Goal: Task Accomplishment & Management: Complete application form

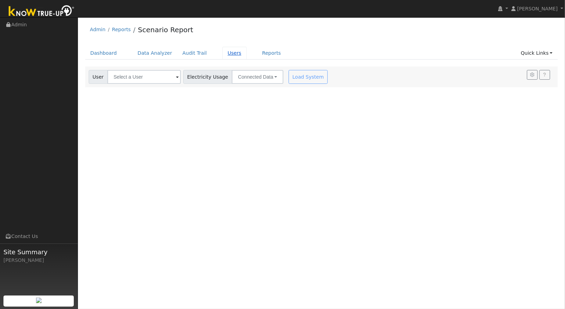
click at [222, 58] on link "Users" at bounding box center [234, 53] width 24 height 13
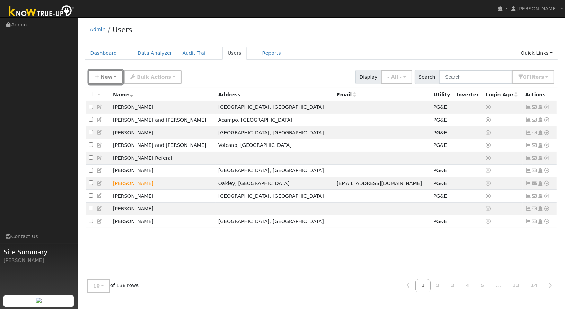
click at [106, 75] on span "New" at bounding box center [106, 77] width 12 height 6
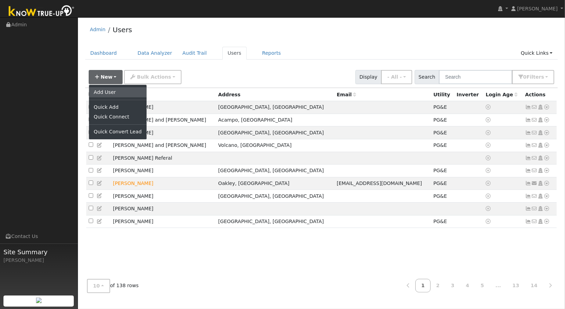
click at [114, 93] on link "Add User" at bounding box center [117, 92] width 57 height 10
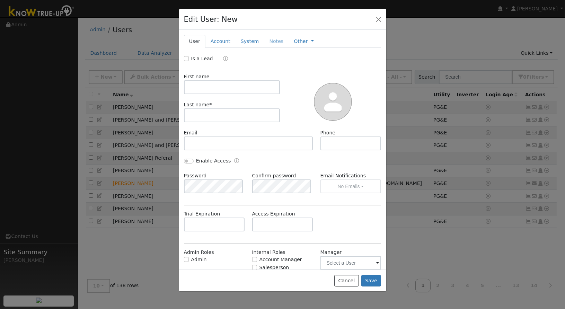
click at [185, 97] on div "First name Last name *" at bounding box center [231, 101] width 101 height 56
click at [205, 85] on input "text" at bounding box center [232, 87] width 96 height 14
type input "H"
type input "Greg"
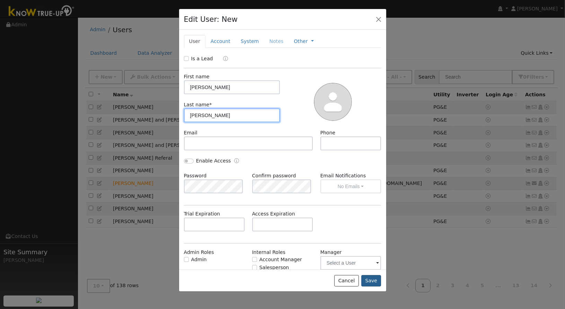
type input "Seifert"
click at [373, 276] on button "Save" at bounding box center [371, 281] width 20 height 12
